Goal: Task Accomplishment & Management: Manage account settings

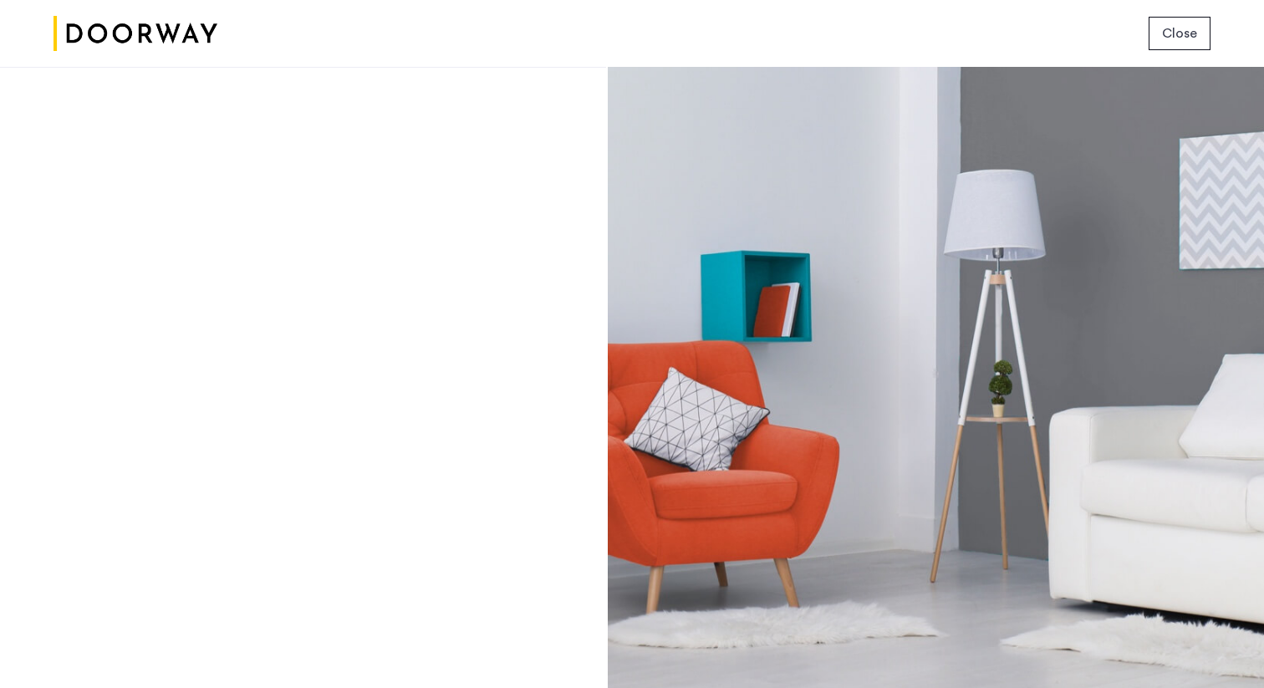
click at [1177, 28] on span "Close" at bounding box center [1179, 33] width 35 height 20
